Goal: Task Accomplishment & Management: Complete application form

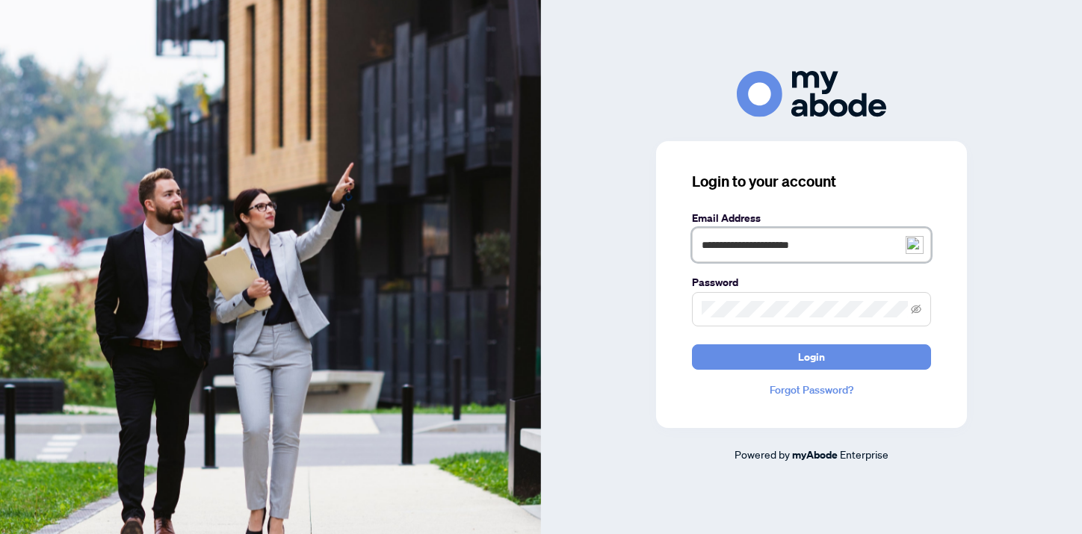
click at [788, 246] on input "**********" at bounding box center [811, 245] width 239 height 34
type input "**********"
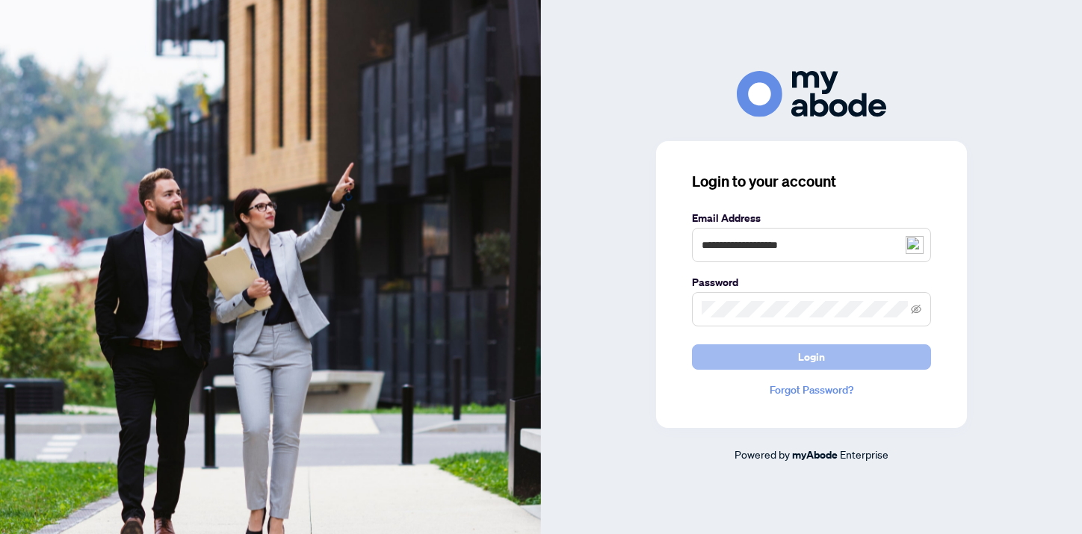
click at [783, 354] on button "Login" at bounding box center [811, 357] width 239 height 25
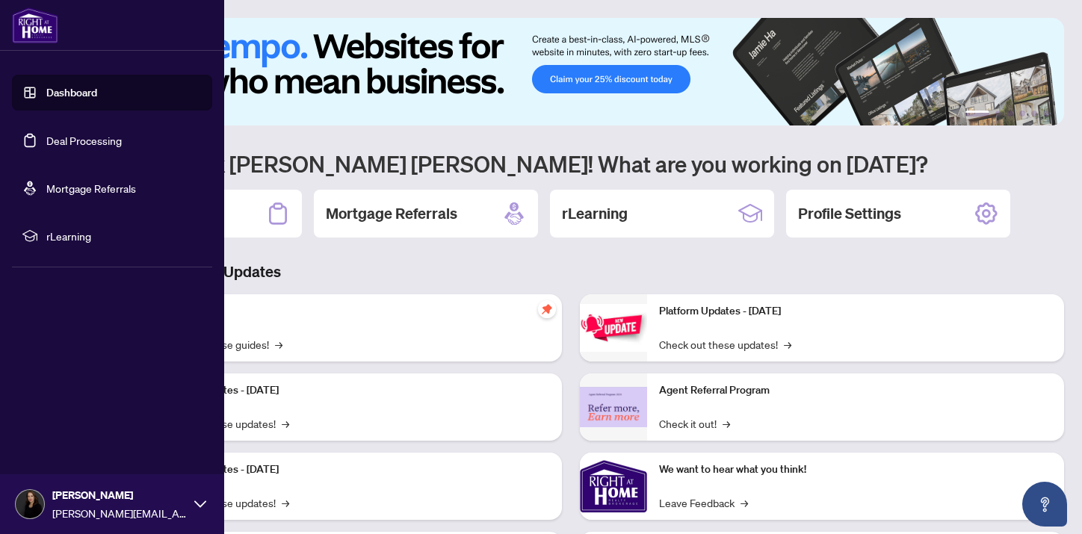
click at [46, 135] on link "Deal Processing" at bounding box center [83, 140] width 75 height 13
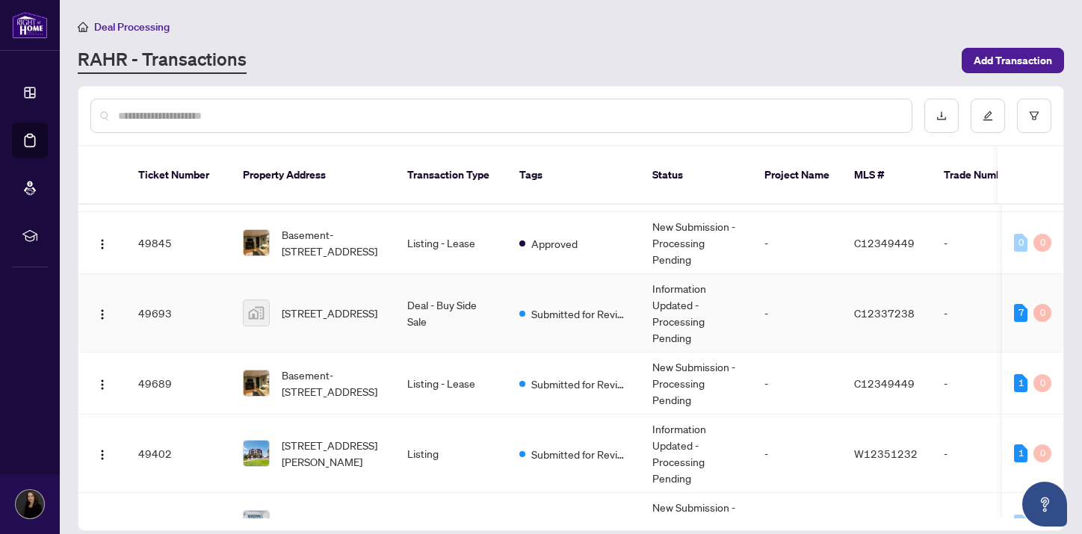
scroll to position [58, 0]
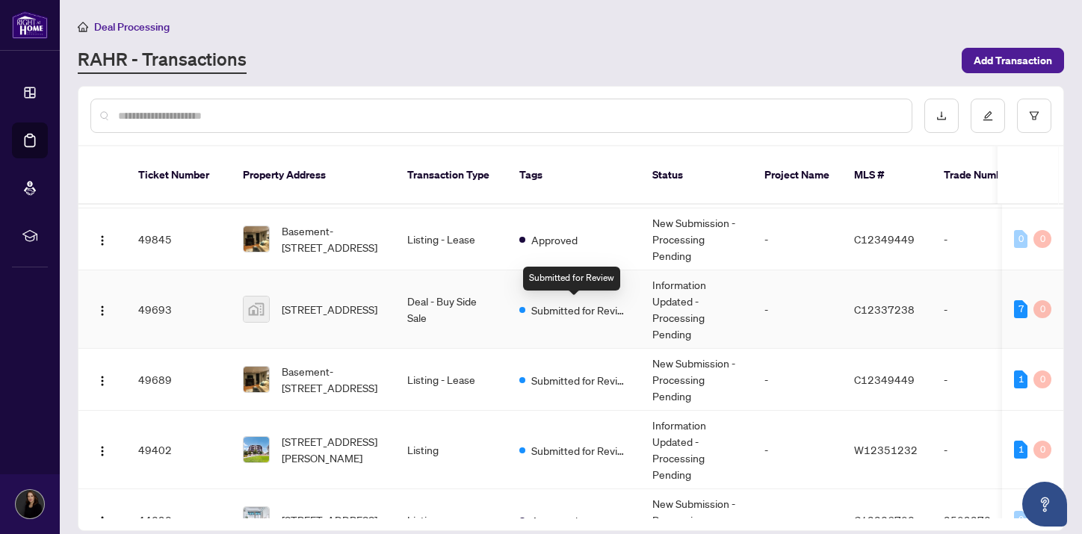
click at [570, 309] on span "Submitted for Review" at bounding box center [579, 310] width 97 height 16
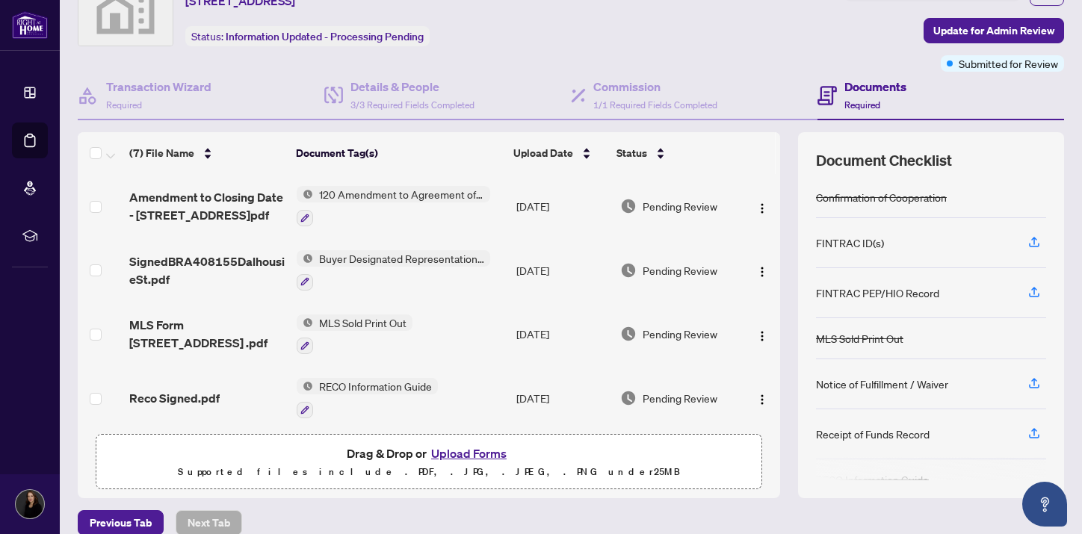
scroll to position [108, 0]
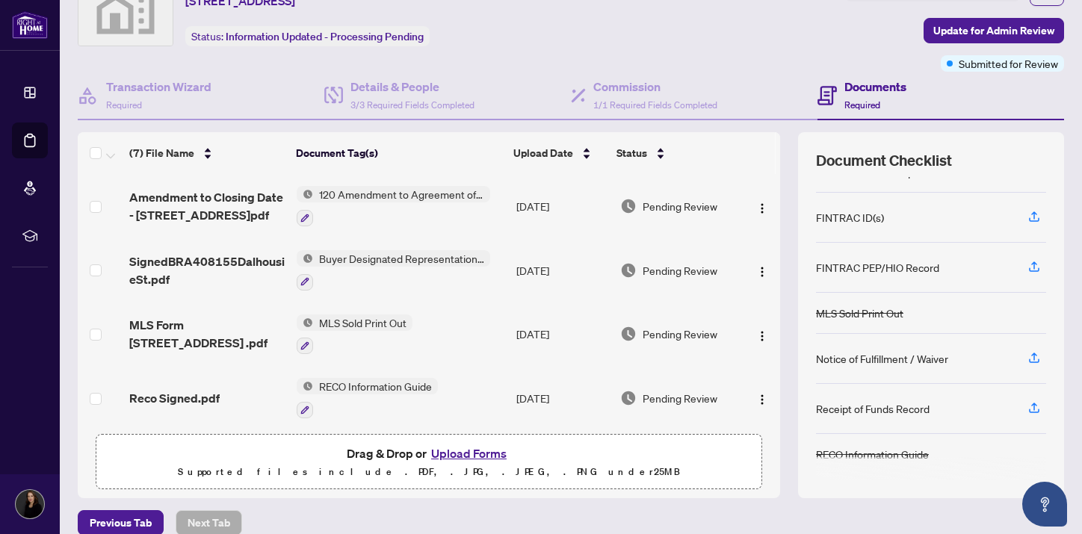
click at [458, 454] on button "Upload Forms" at bounding box center [469, 453] width 84 height 19
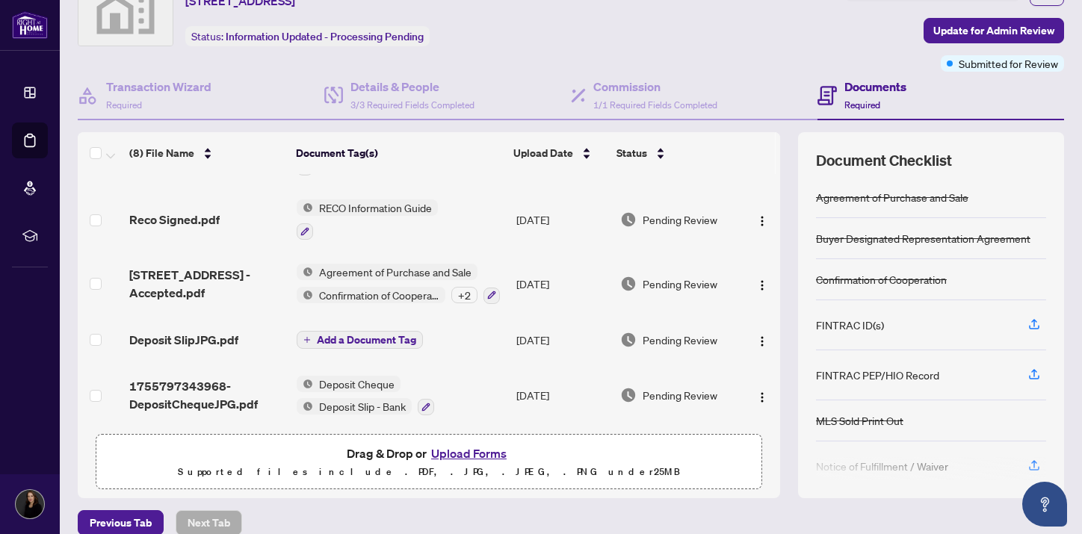
scroll to position [0, 0]
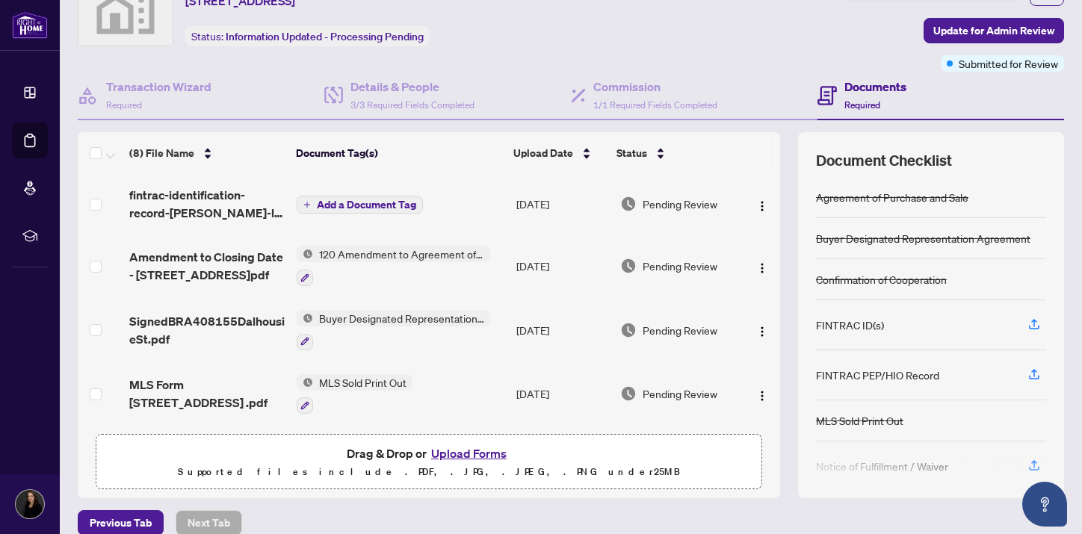
click at [377, 196] on button "Add a Document Tag" at bounding box center [360, 205] width 126 height 18
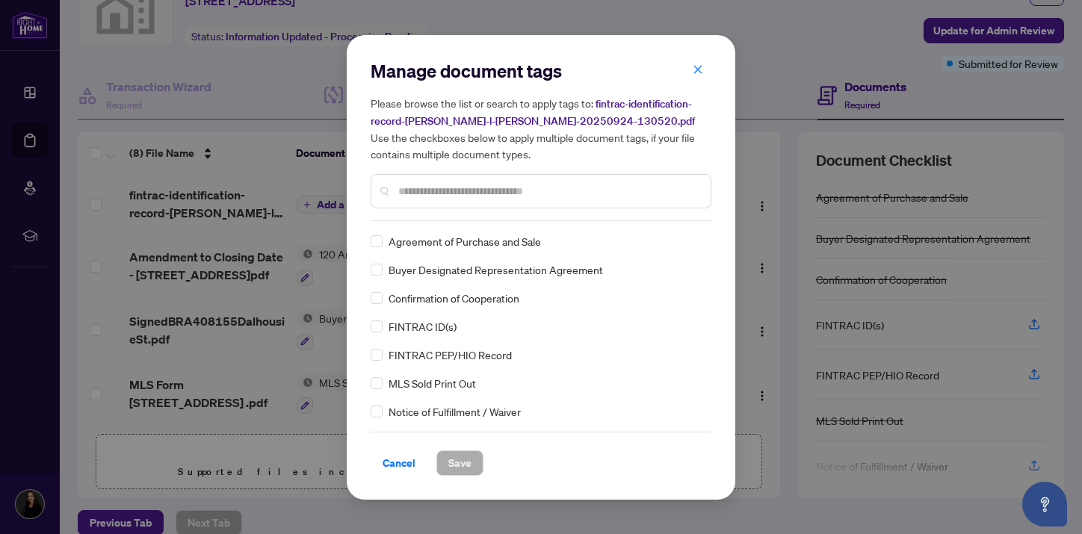
click at [420, 191] on input "text" at bounding box center [548, 191] width 300 height 16
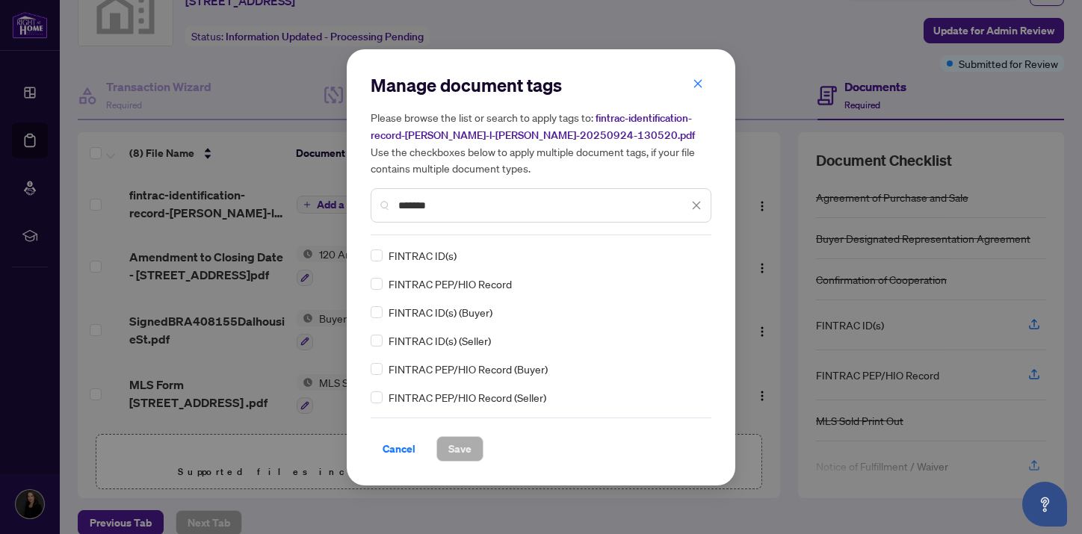
type input "*******"
click at [416, 255] on span "FINTRAC ID(s)" at bounding box center [423, 255] width 68 height 16
click at [468, 448] on button "Save" at bounding box center [460, 449] width 47 height 25
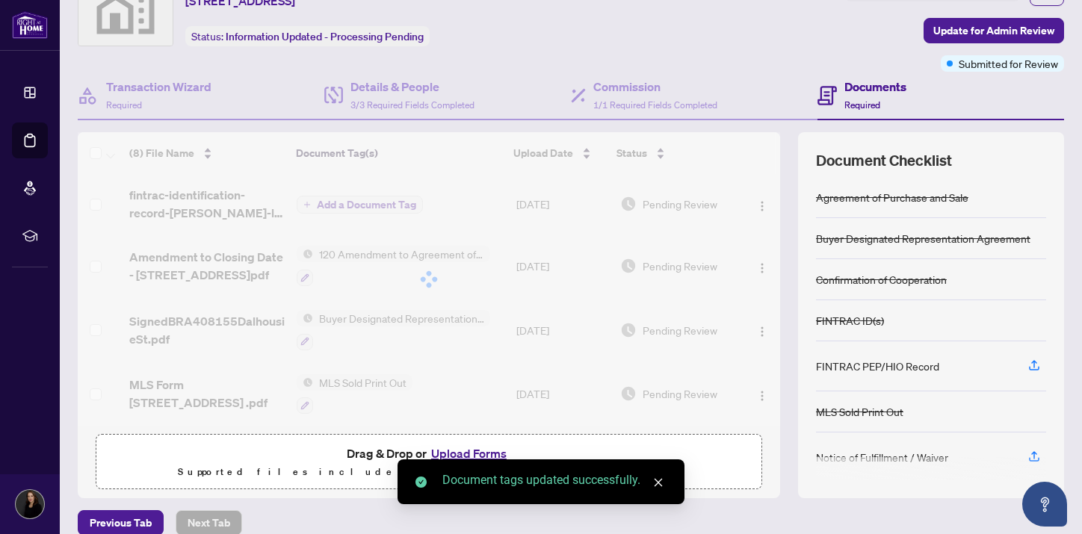
scroll to position [90, 0]
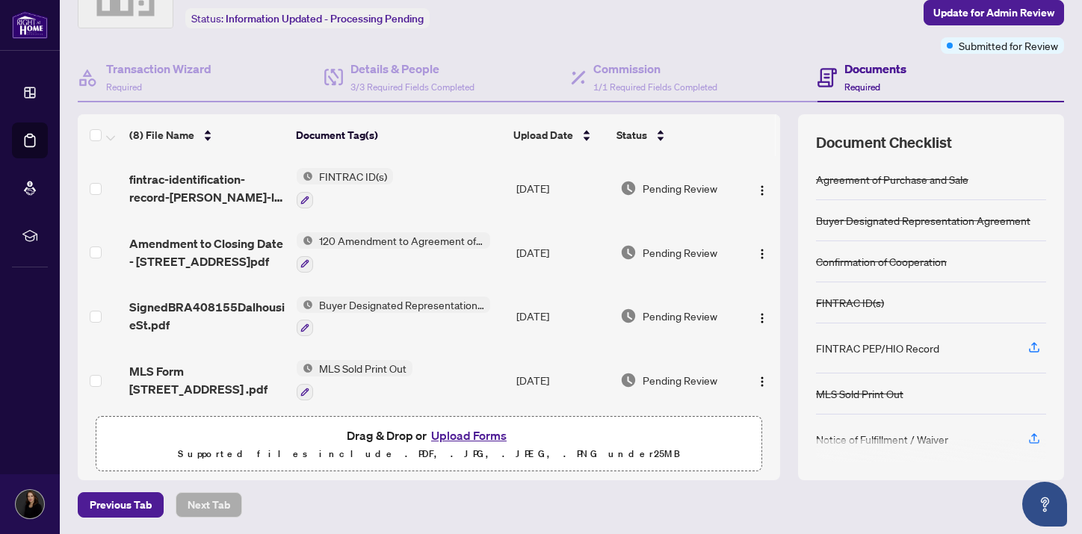
click at [479, 435] on button "Upload Forms" at bounding box center [469, 435] width 84 height 19
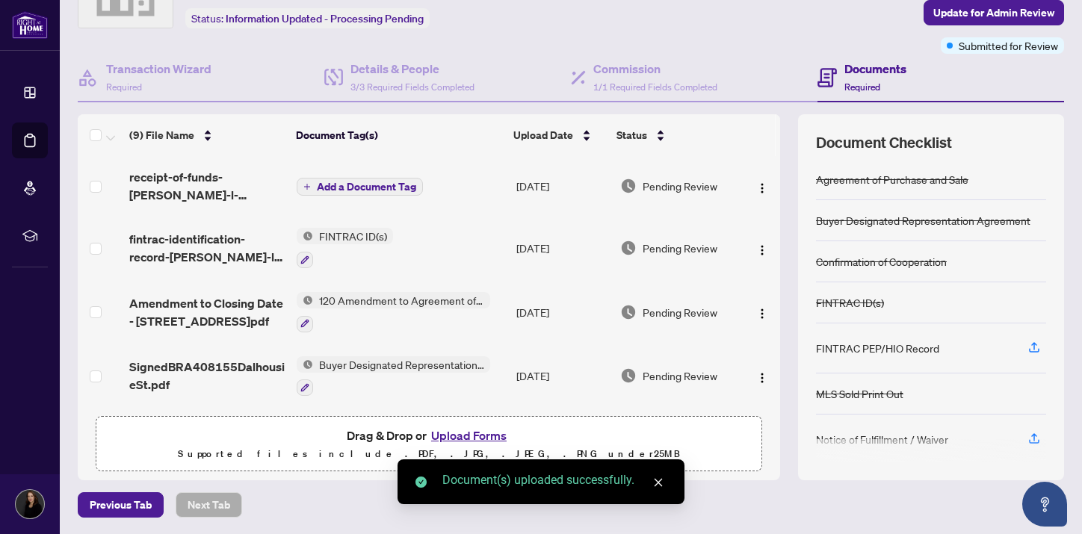
scroll to position [0, 0]
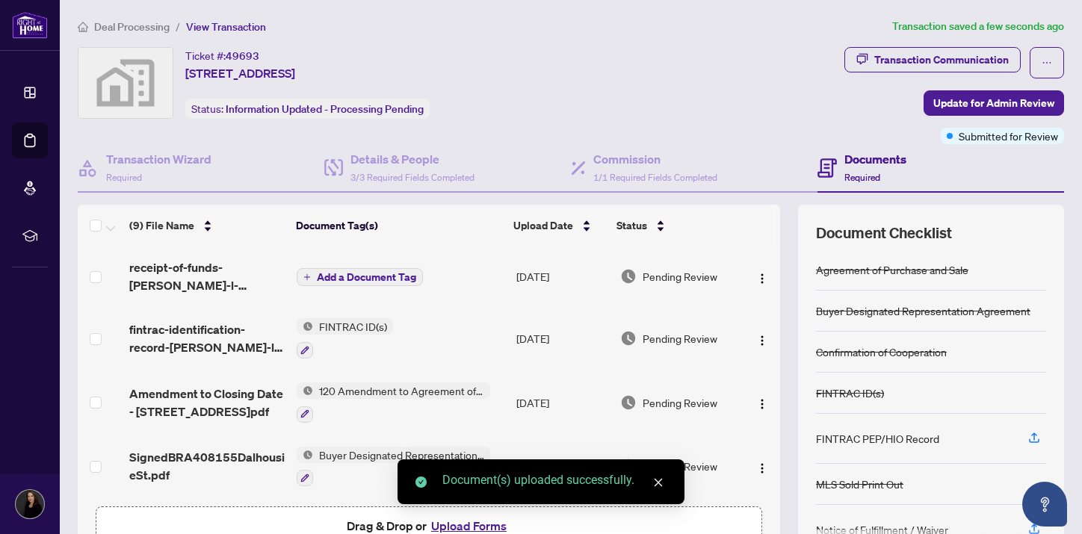
click at [339, 276] on span "Add a Document Tag" at bounding box center [366, 277] width 99 height 10
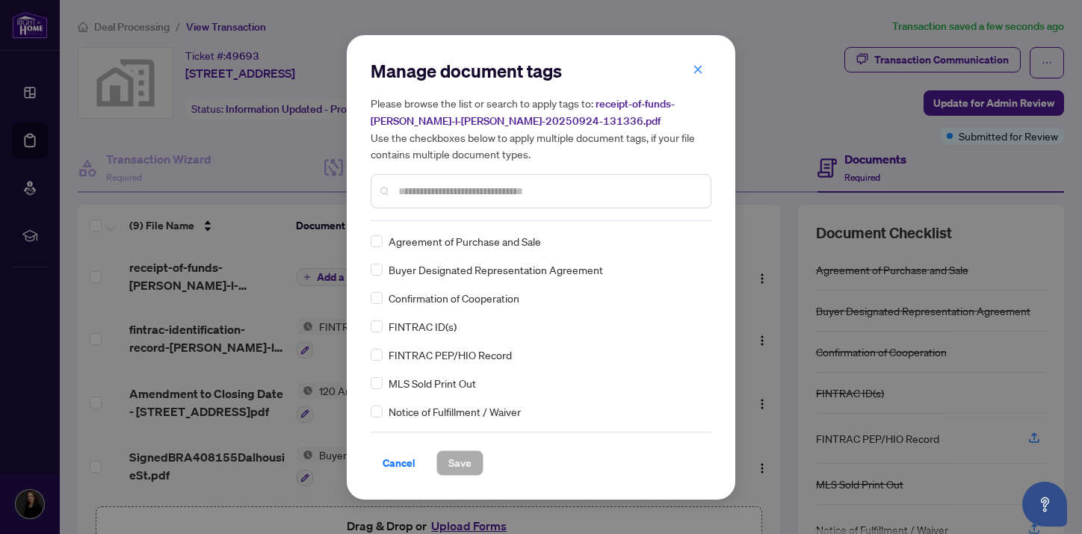
click at [416, 206] on div at bounding box center [541, 191] width 341 height 34
click at [416, 196] on input "text" at bounding box center [548, 191] width 300 height 16
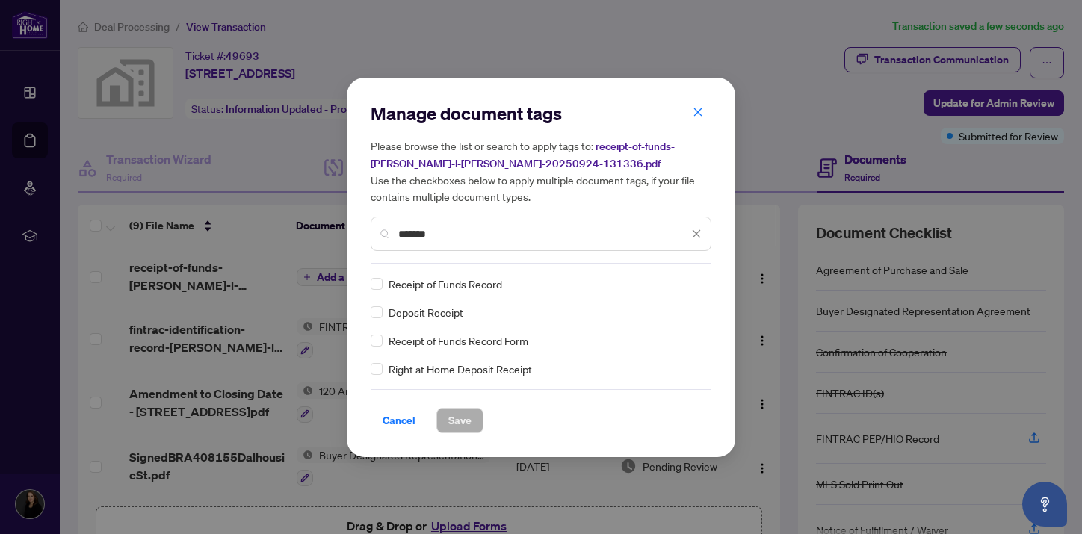
type input "*******"
click at [453, 285] on span "Receipt of Funds Record" at bounding box center [446, 284] width 114 height 16
click at [454, 420] on span "Save" at bounding box center [459, 421] width 23 height 24
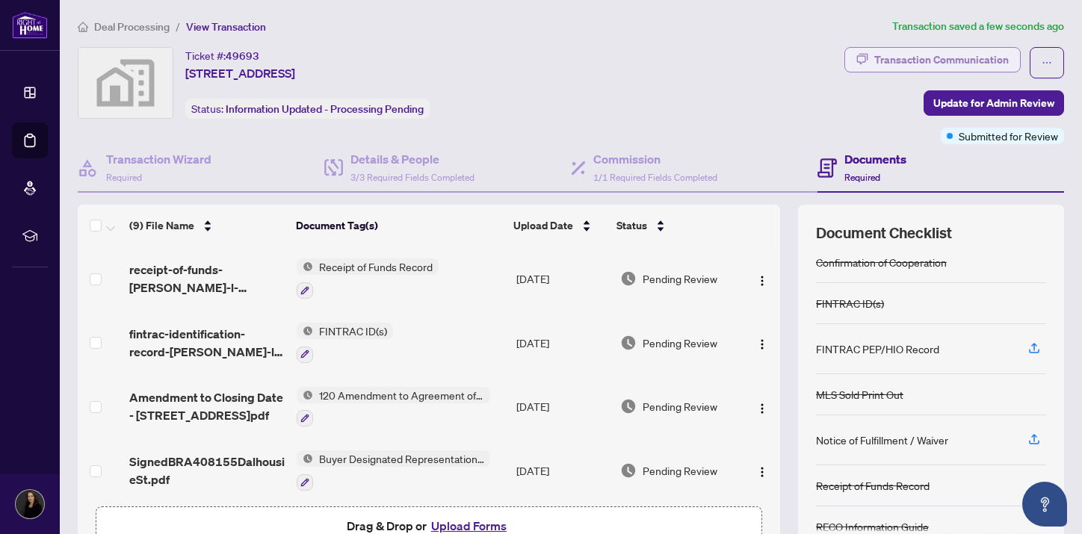
click at [968, 56] on div "Transaction Communication" at bounding box center [942, 60] width 135 height 24
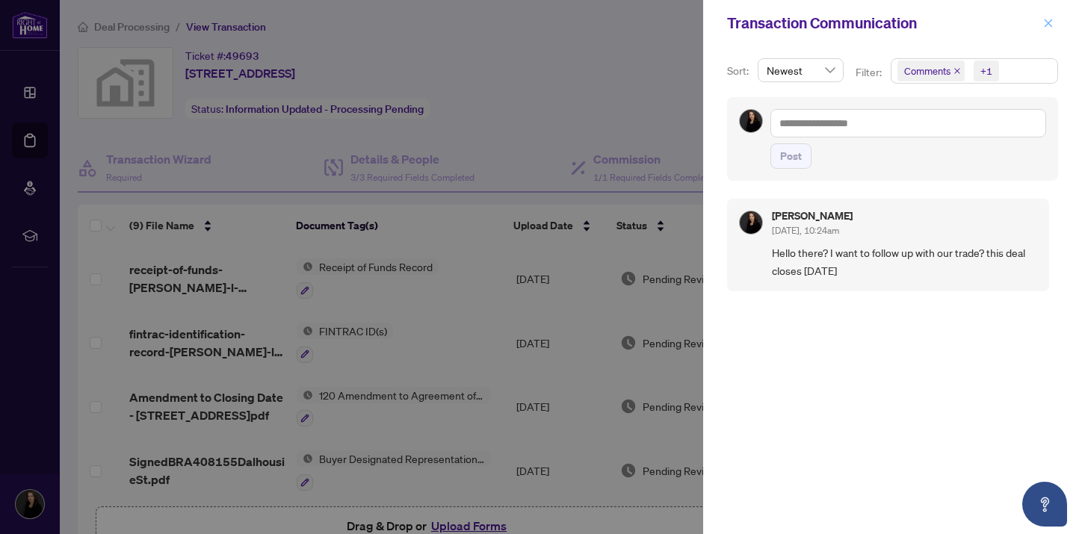
click at [1047, 22] on icon "close" at bounding box center [1049, 23] width 8 height 8
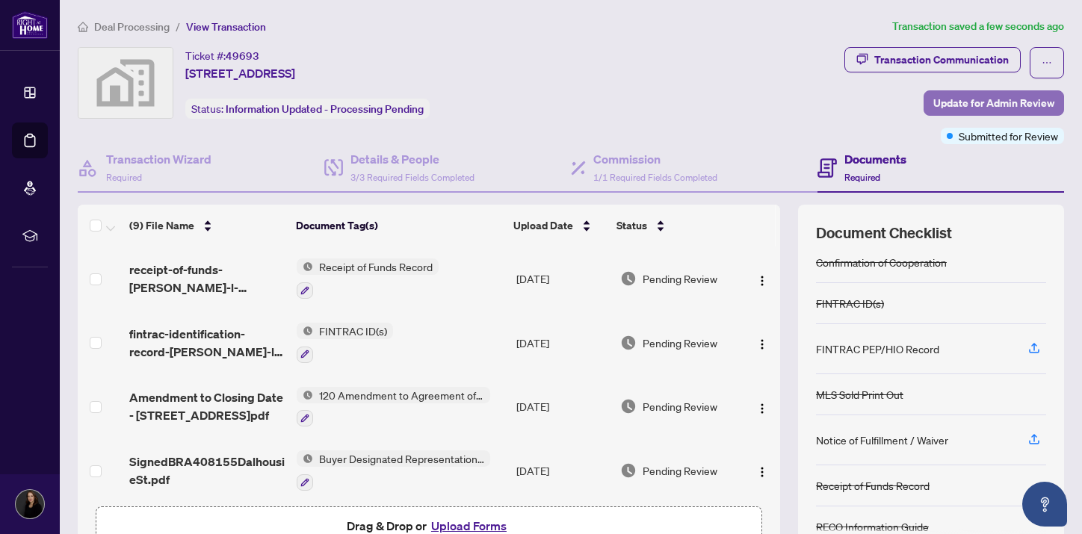
click at [991, 103] on span "Update for Admin Review" at bounding box center [994, 103] width 121 height 24
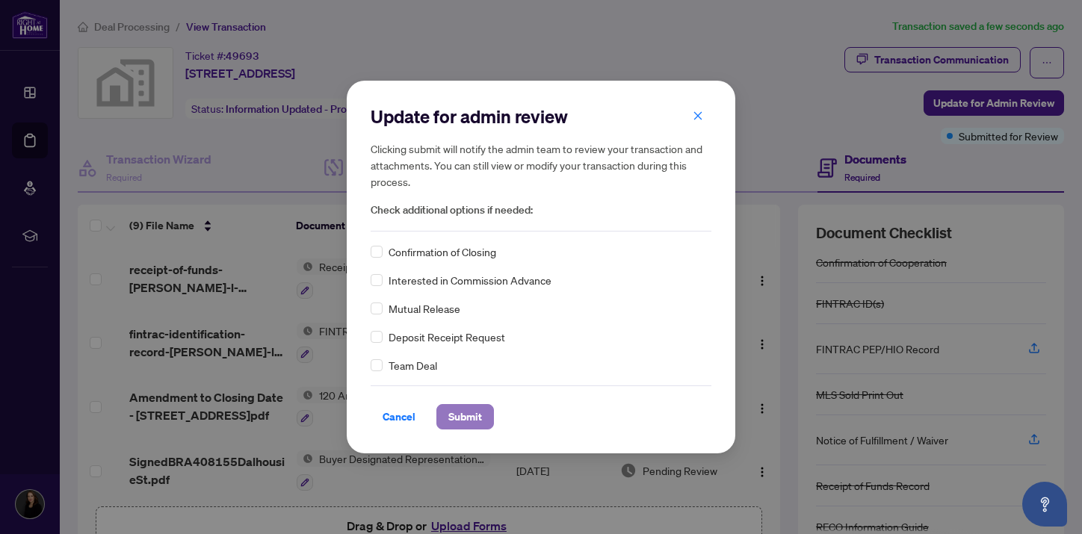
click at [452, 423] on span "Submit" at bounding box center [465, 417] width 34 height 24
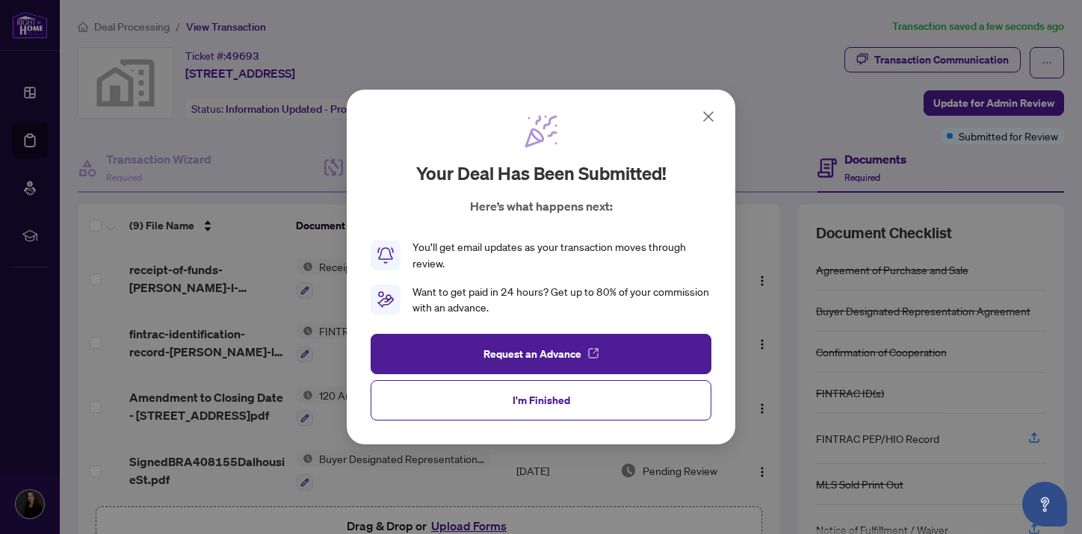
click at [625, 400] on button "I'm Finished" at bounding box center [541, 400] width 341 height 40
